Goal: Task Accomplishment & Management: Manage account settings

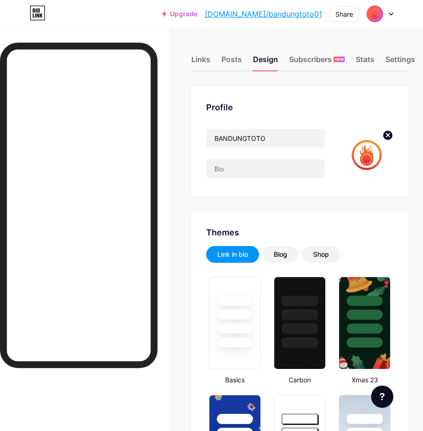
type input "#000000"
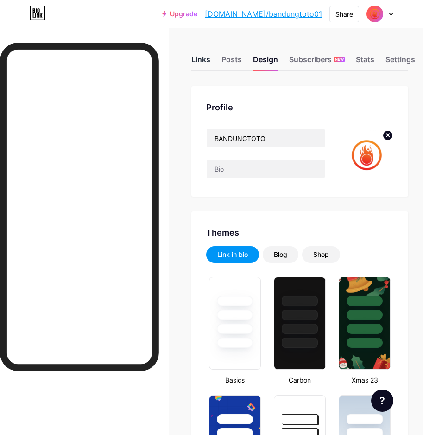
click at [207, 59] on div "Links" at bounding box center [200, 62] width 19 height 17
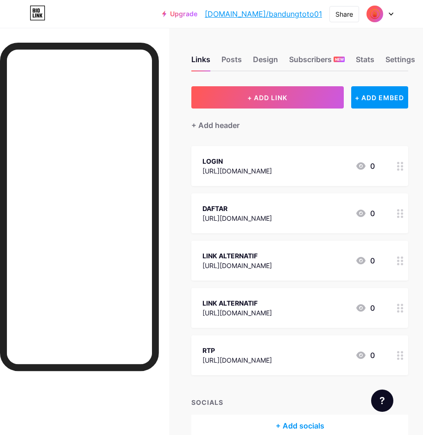
click at [248, 160] on div "LOGIN" at bounding box center [236, 161] width 69 height 10
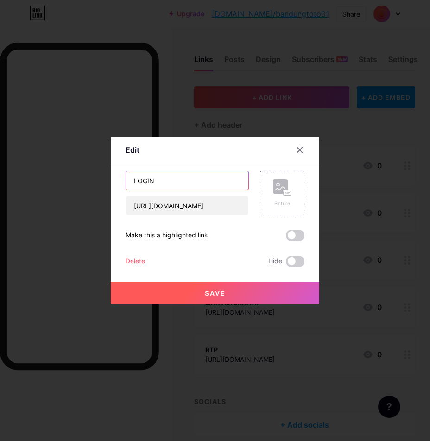
click at [175, 180] on input "LOGIN" at bounding box center [187, 180] width 122 height 19
paste input "BANDUNGTOTO"
type input "LOGIN BANDUNGTOTO"
click at [213, 299] on button "Save" at bounding box center [215, 293] width 208 height 22
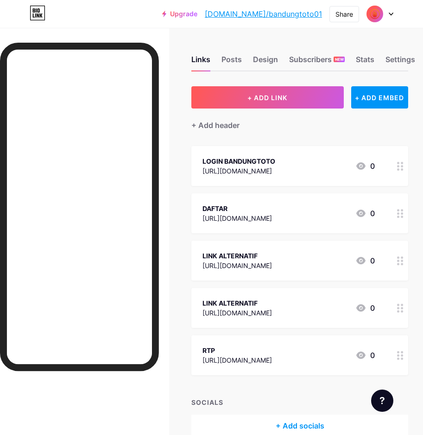
click at [246, 206] on div "DAFTAR" at bounding box center [236, 208] width 69 height 10
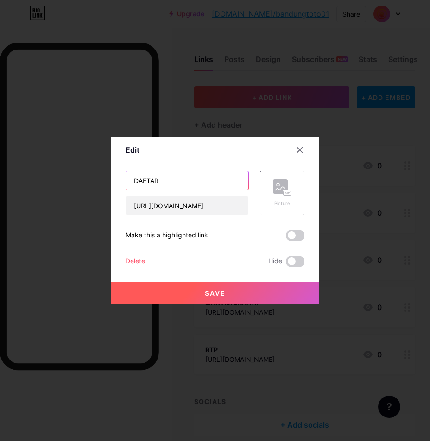
click at [187, 181] on input "DAFTAR" at bounding box center [187, 180] width 122 height 19
paste input "BANDUNGTOTO"
type input "DAFTAR BANDUNGTOTO"
click at [214, 295] on span "Save" at bounding box center [215, 294] width 21 height 8
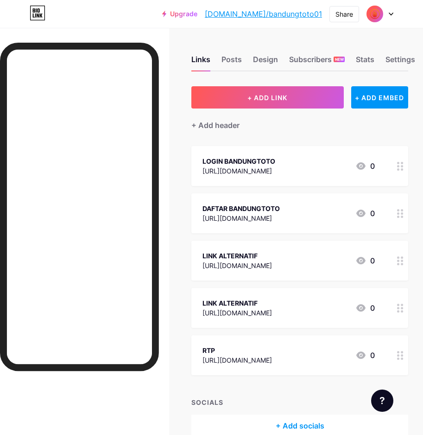
click at [246, 253] on div "LINK ALTERNATIF" at bounding box center [236, 256] width 69 height 10
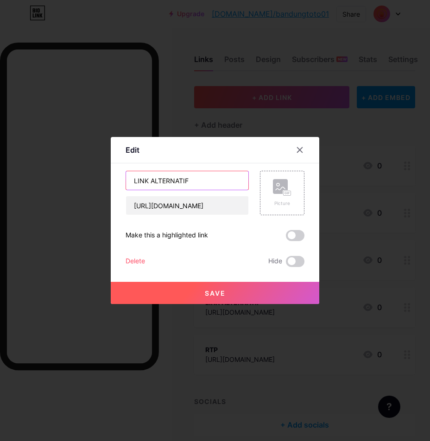
click at [170, 177] on input "LINK ALTERNATIF" at bounding box center [187, 180] width 122 height 19
paste input "BANDUNGTOTO"
type input "LINK BANDUNGTOTO"
click at [210, 293] on span "Save" at bounding box center [215, 294] width 21 height 8
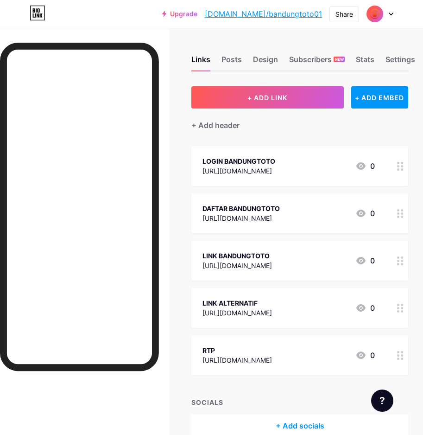
click at [257, 302] on div "LINK ALTERNATIF" at bounding box center [236, 303] width 69 height 10
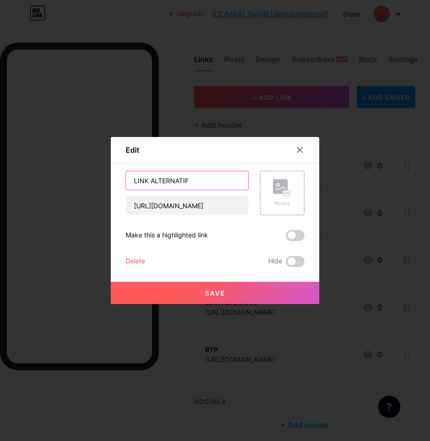
click at [200, 176] on input "LINK ALTERNATIF" at bounding box center [187, 180] width 122 height 19
paste input "BANDUNGTOTO"
type input "LINK ALTERNATIF BANDUNGTOTO"
click at [214, 292] on span "Save" at bounding box center [215, 294] width 21 height 8
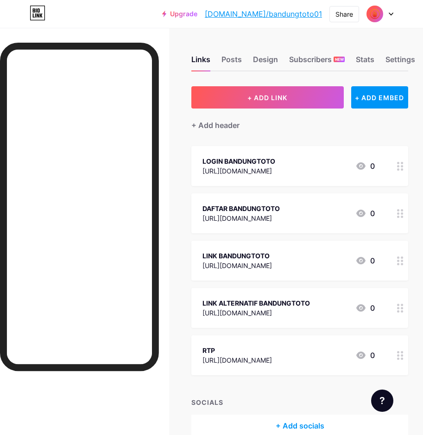
click at [248, 351] on div "RTP" at bounding box center [236, 350] width 69 height 10
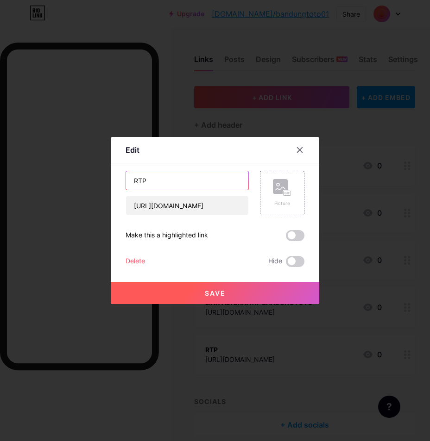
click at [171, 178] on input "RTP" at bounding box center [187, 180] width 122 height 19
type input "RTP SLOT GACOR"
click at [206, 296] on span "Save" at bounding box center [215, 294] width 21 height 8
